Goal: Information Seeking & Learning: Learn about a topic

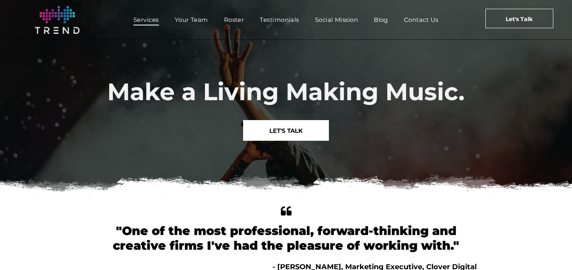
click at [157, 20] on span "Services" at bounding box center [145, 20] width 25 height 12
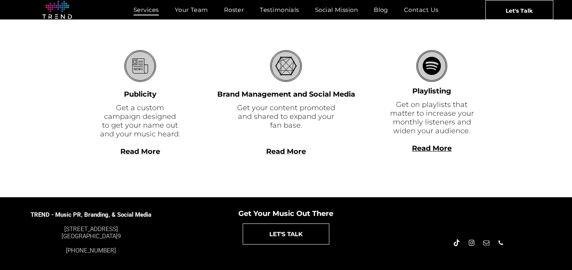
scroll to position [266, 0]
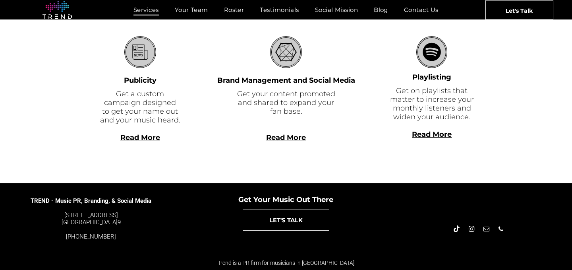
click at [420, 138] on b "Read More" at bounding box center [432, 134] width 40 height 9
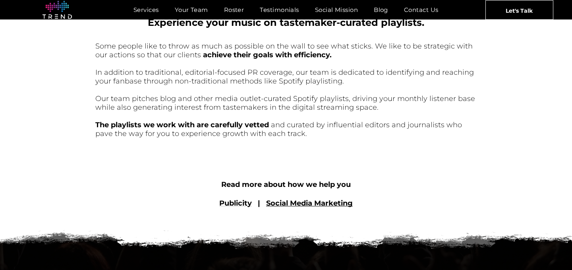
scroll to position [315, 0]
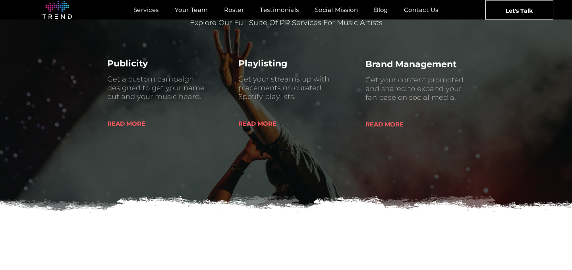
scroll to position [386, 0]
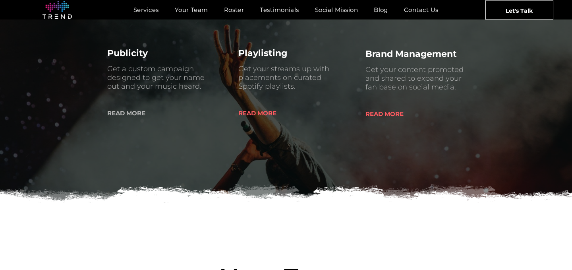
click at [142, 109] on span "READ MORE" at bounding box center [126, 113] width 38 height 20
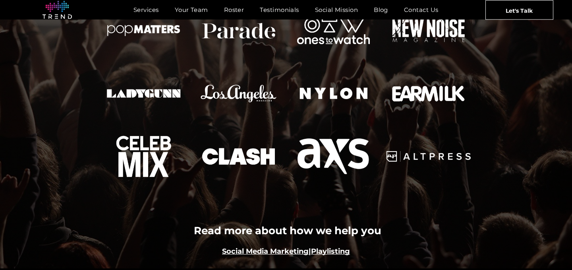
scroll to position [869, 0]
